Goal: Information Seeking & Learning: Learn about a topic

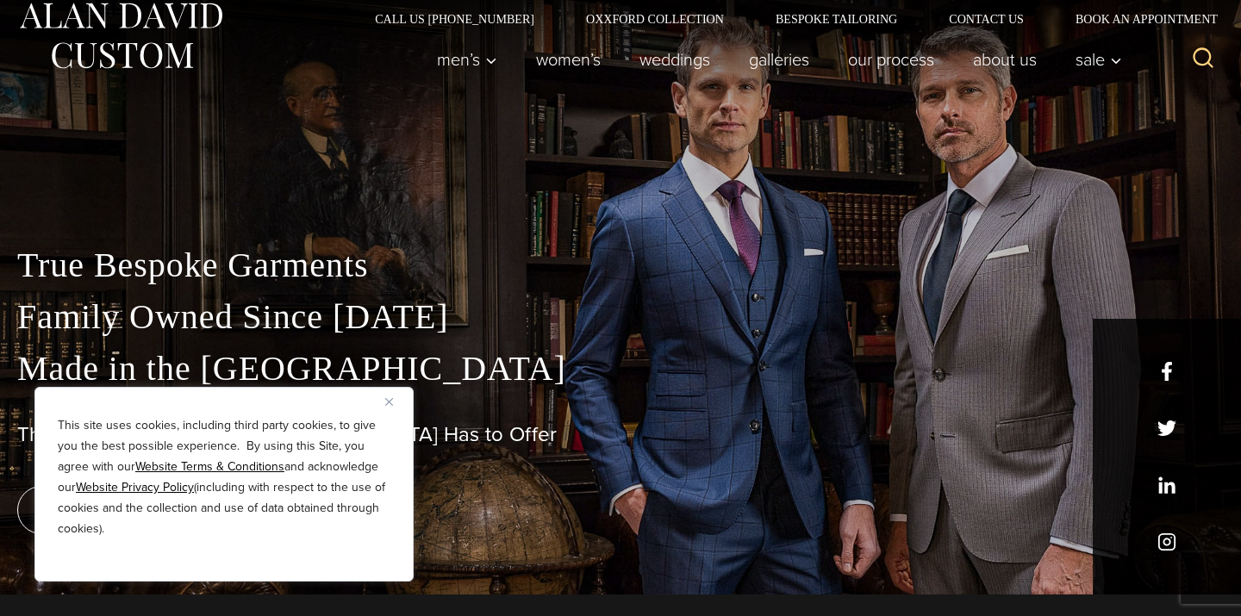
click at [394, 405] on button "Close" at bounding box center [395, 401] width 21 height 21
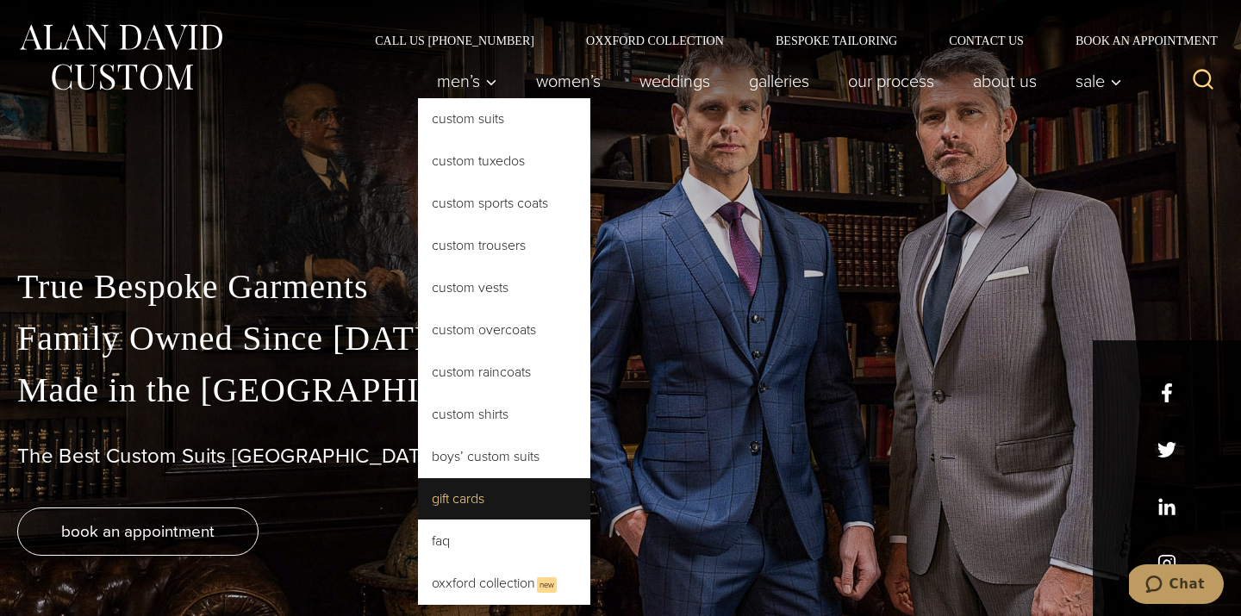
scroll to position [22, 0]
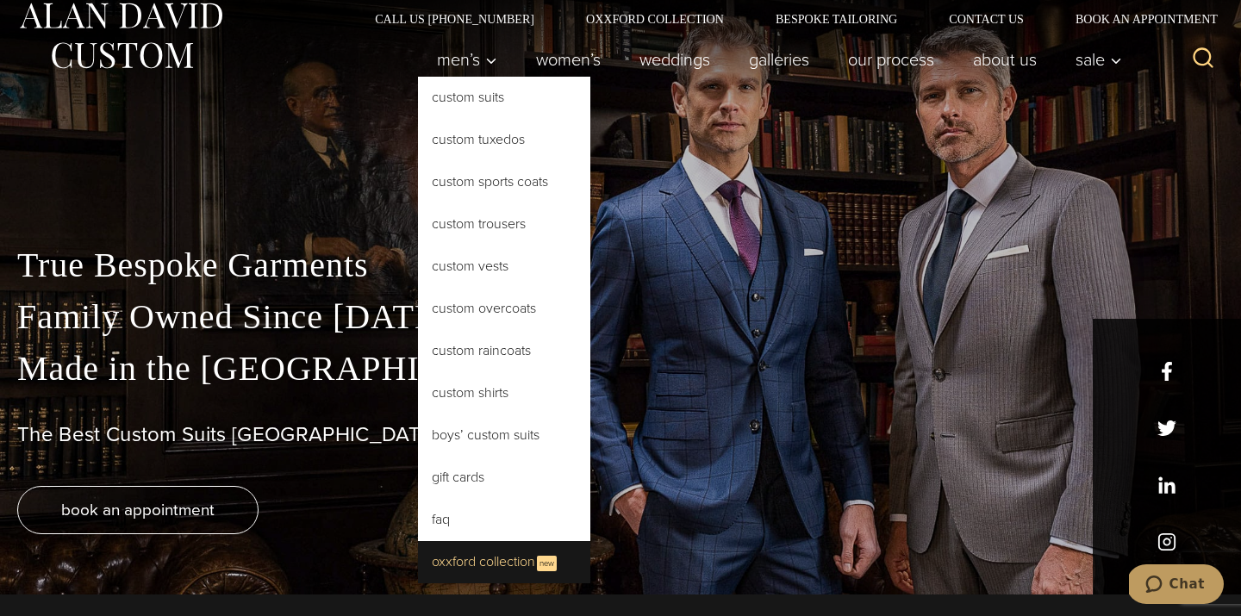
click at [496, 561] on link "Oxxford Collection New" at bounding box center [504, 562] width 172 height 42
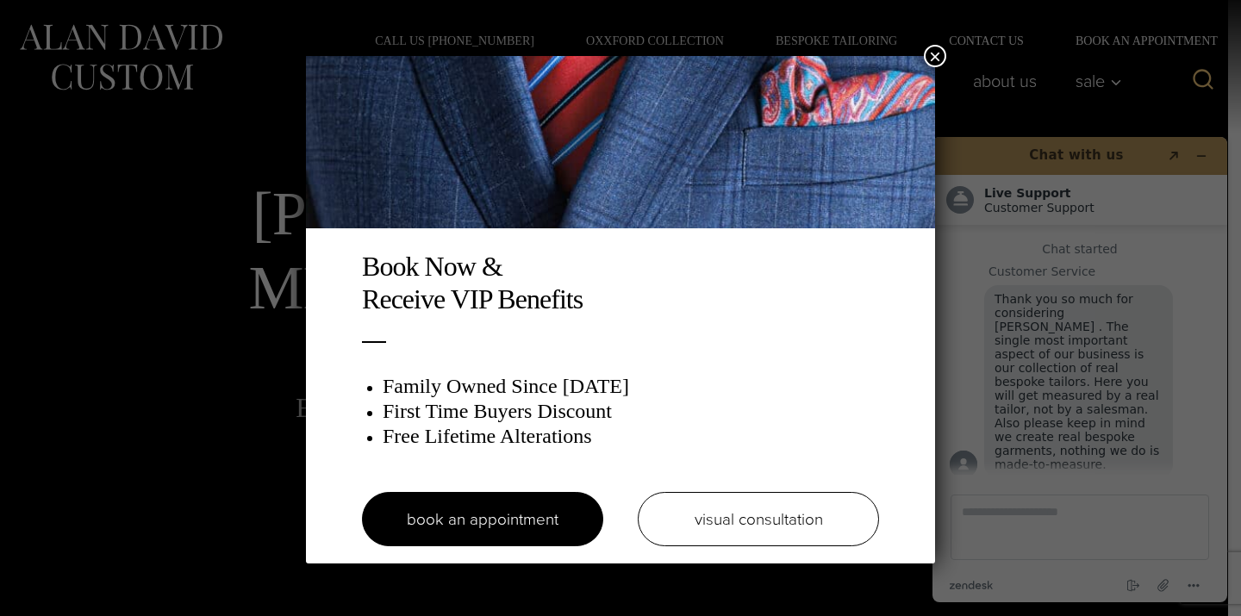
click at [941, 51] on button "×" at bounding box center [935, 56] width 22 height 22
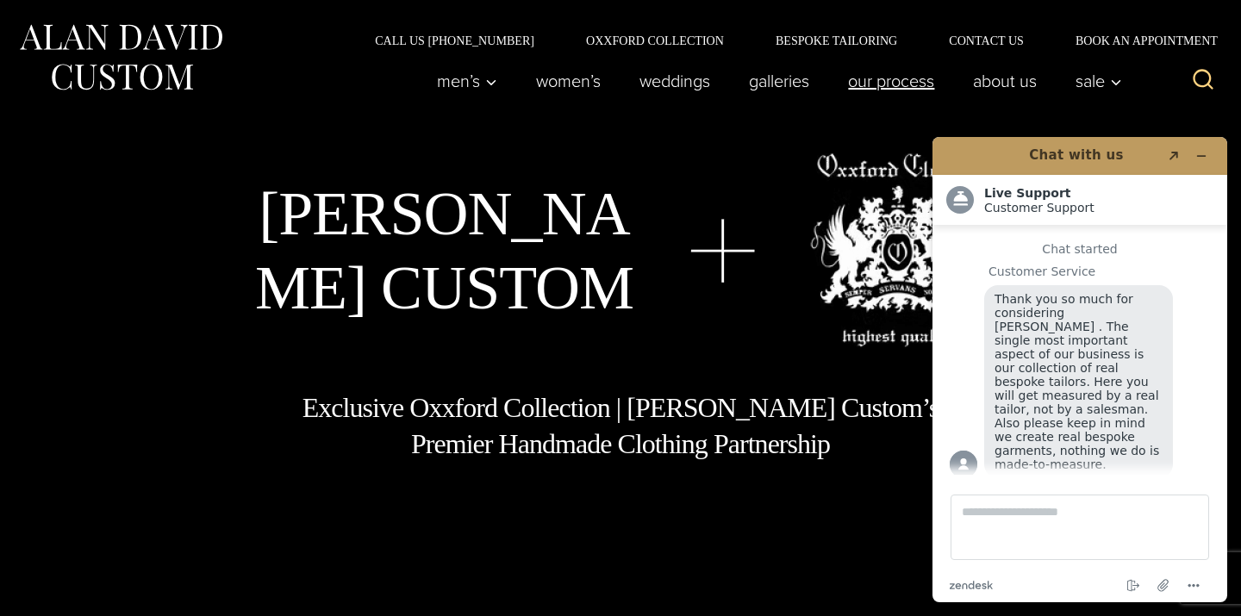
click at [888, 83] on link "Our Process" at bounding box center [891, 81] width 125 height 34
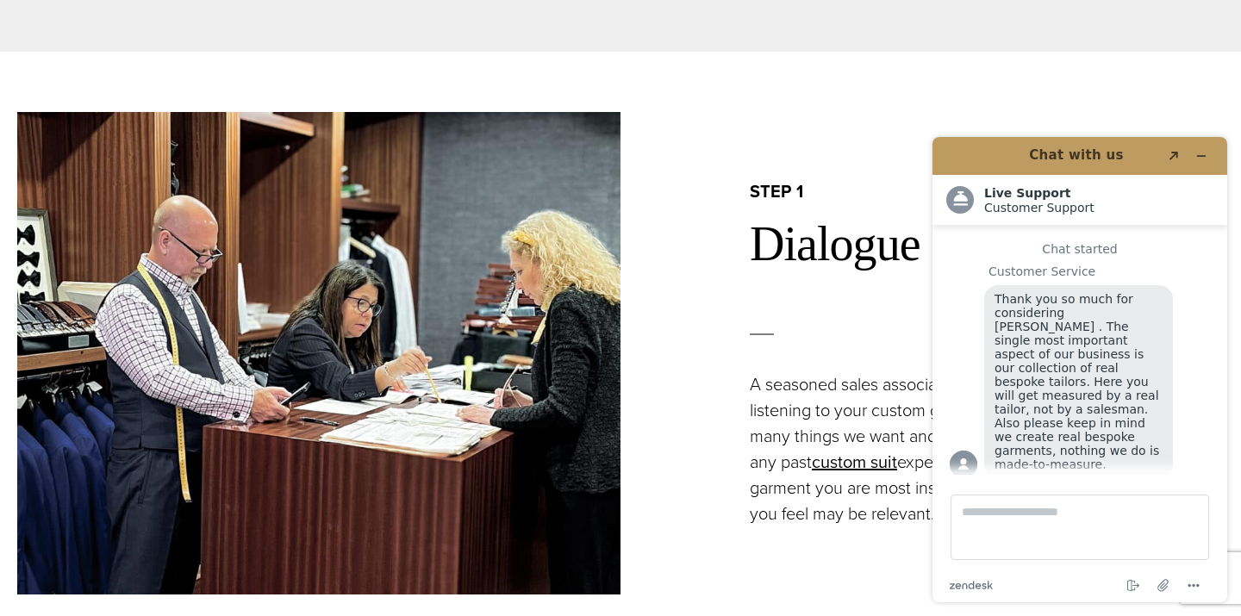
scroll to position [974, 0]
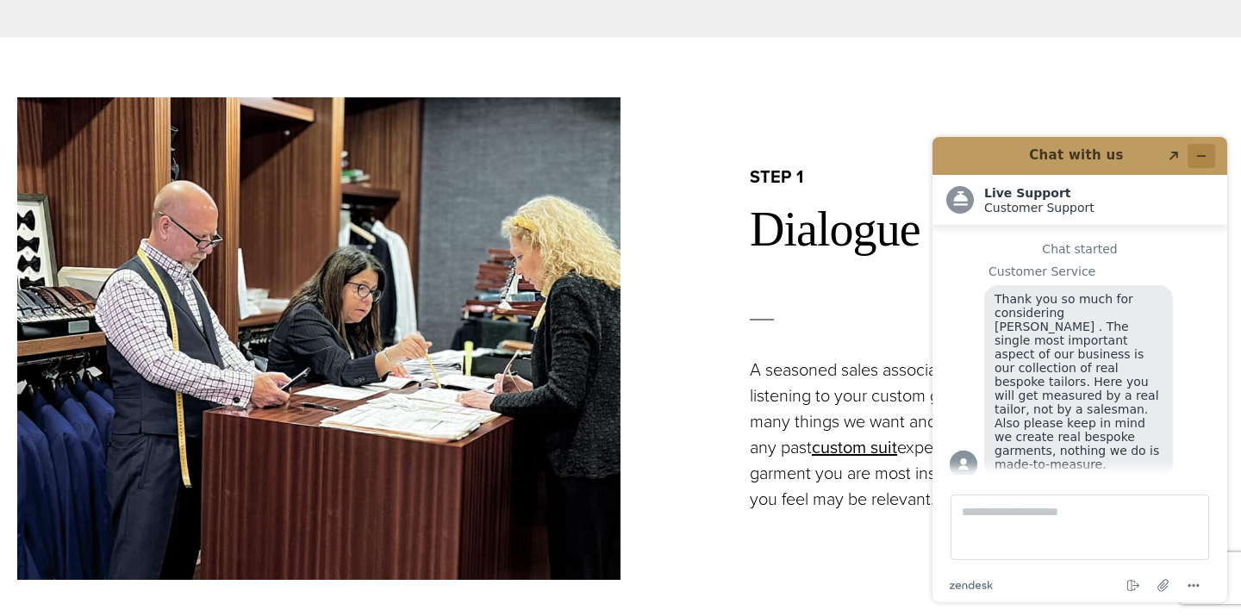
click at [1203, 158] on icon "Minimise widget" at bounding box center [1201, 156] width 12 height 12
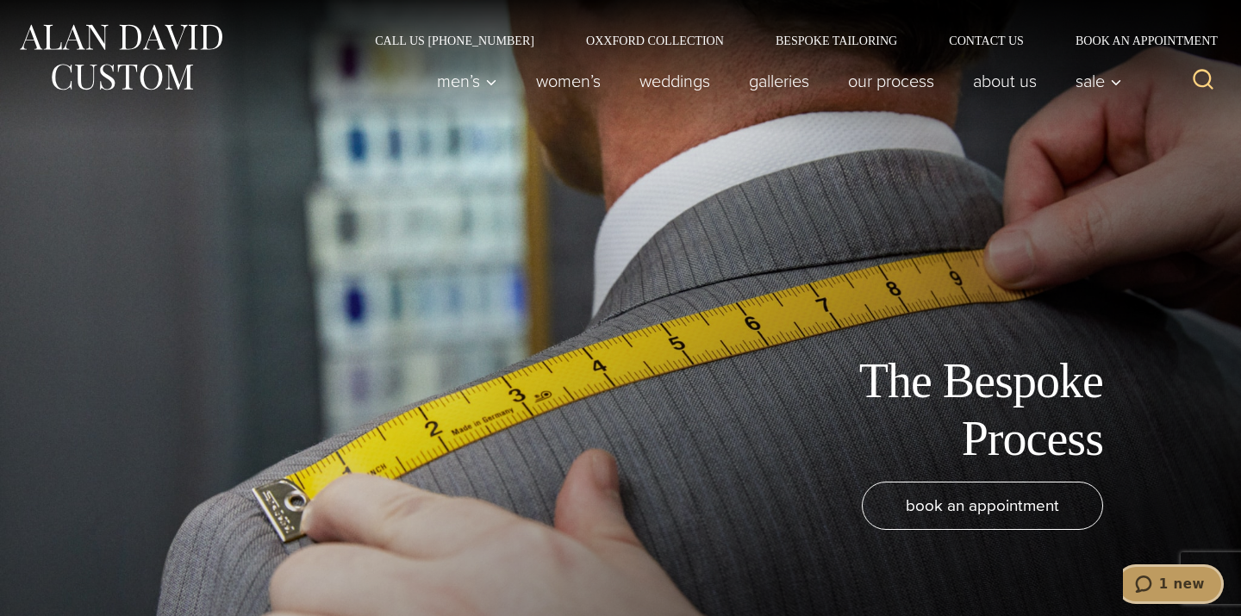
scroll to position [0, 0]
click at [846, 37] on link "Bespoke Tailoring" at bounding box center [836, 40] width 173 height 12
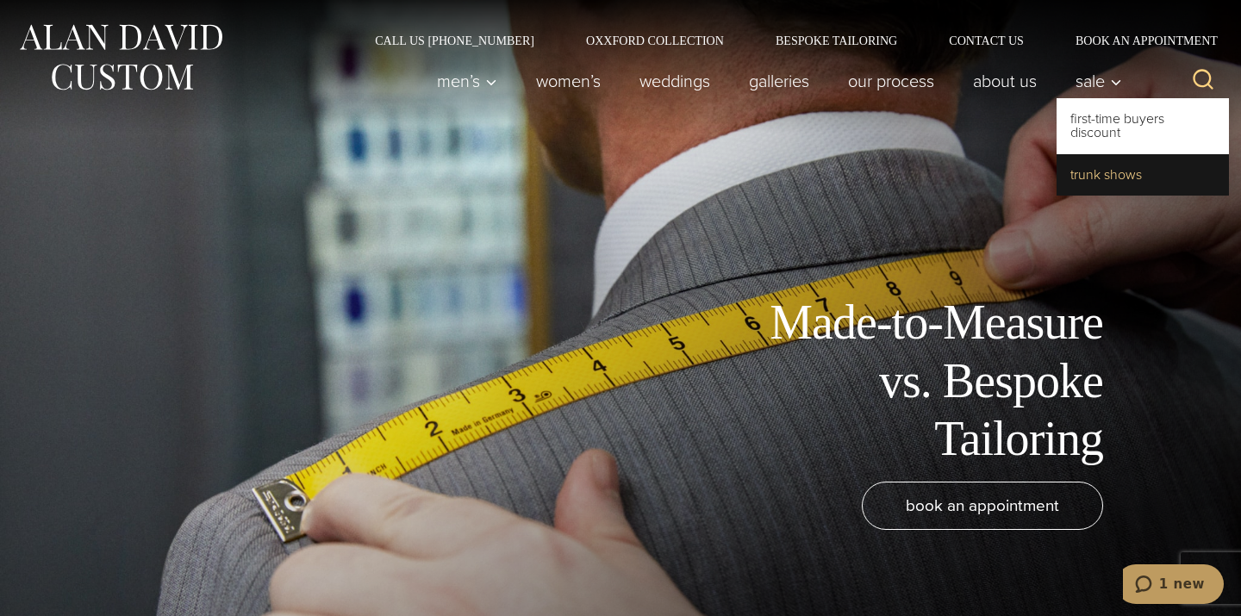
click at [1089, 177] on link "Trunk Shows" at bounding box center [1143, 174] width 172 height 41
